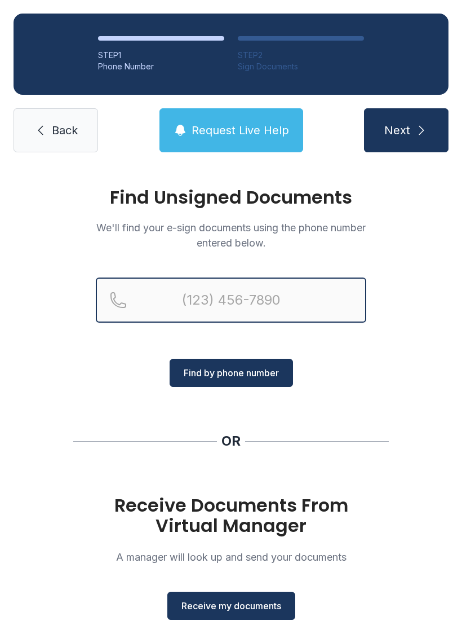
click at [188, 293] on input "Reservation phone number" at bounding box center [231, 299] width 271 height 45
type input "[PHONE_NUMBER]"
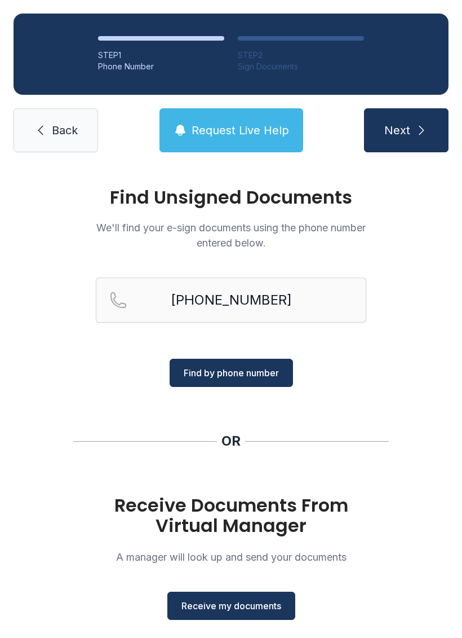
click at [398, 122] on span "Next" at bounding box center [398, 130] width 26 height 16
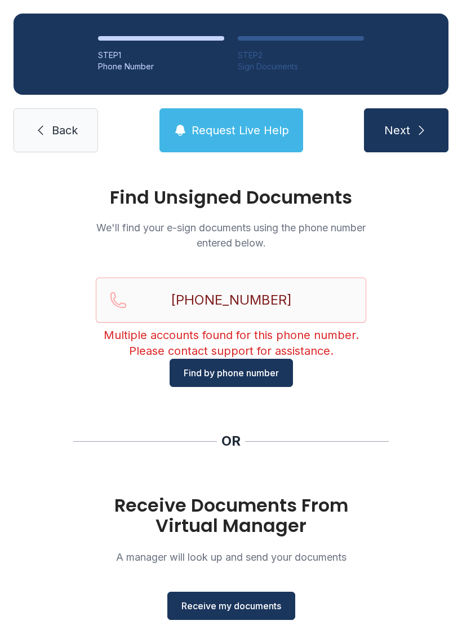
click at [62, 134] on span "Back" at bounding box center [65, 130] width 26 height 16
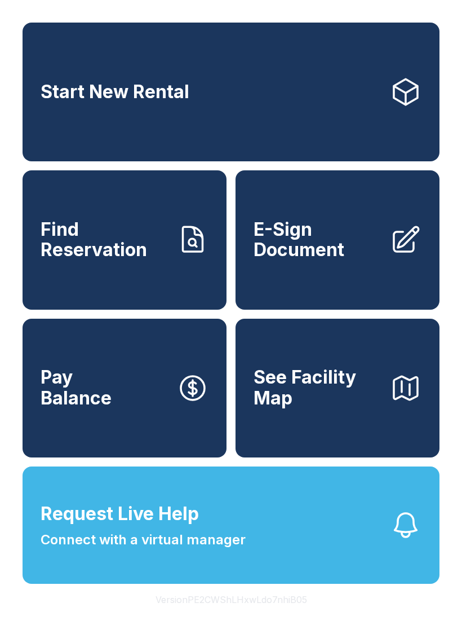
click at [303, 259] on span "E-Sign Document" at bounding box center [317, 239] width 127 height 41
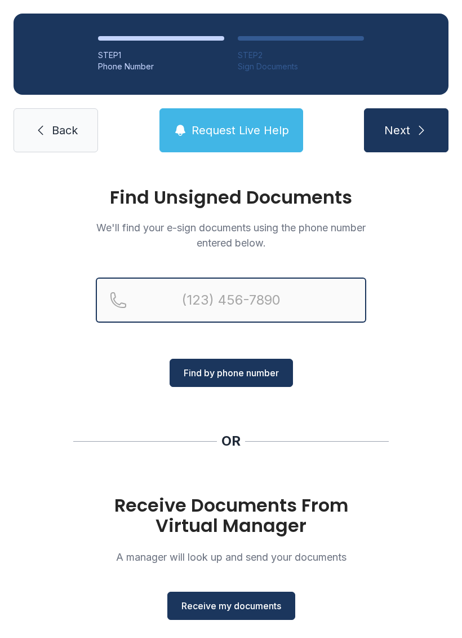
click at [287, 301] on input "Reservation phone number" at bounding box center [231, 299] width 271 height 45
type input "[PHONE_NUMBER]"
click at [406, 130] on button "Next" at bounding box center [406, 130] width 85 height 44
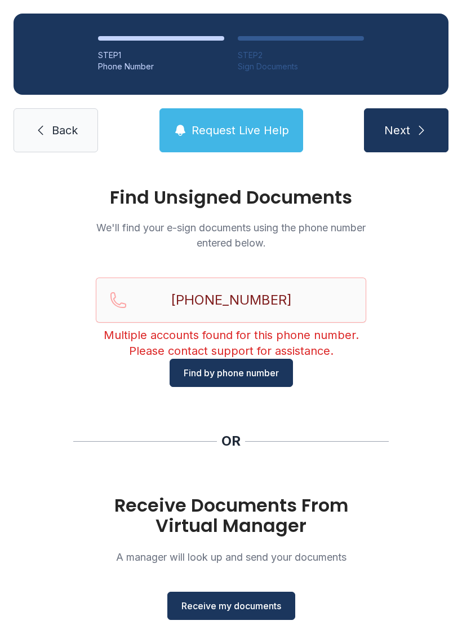
click at [393, 386] on div "Find Unsigned Documents We'll find your e-sign documents using the phone number…" at bounding box center [231, 415] width 462 height 499
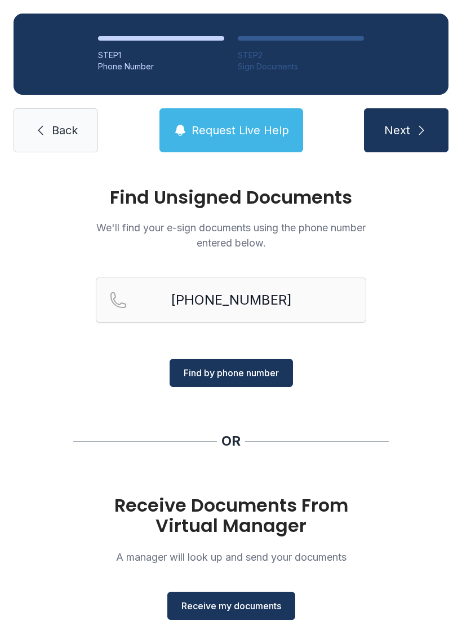
click at [254, 601] on span "Receive my documents" at bounding box center [232, 606] width 100 height 14
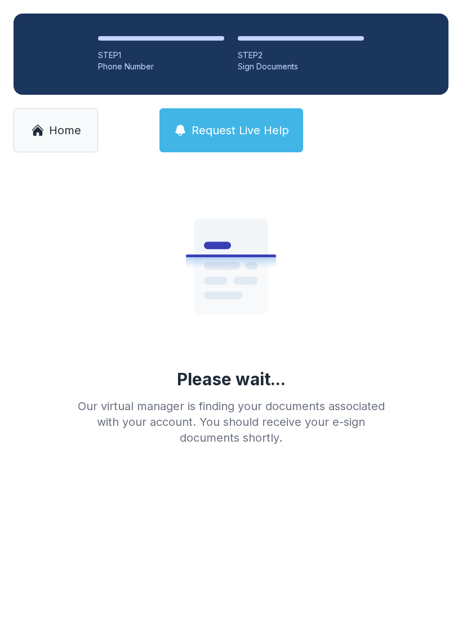
click at [61, 136] on span "Home" at bounding box center [65, 130] width 32 height 16
